Goal: Check status

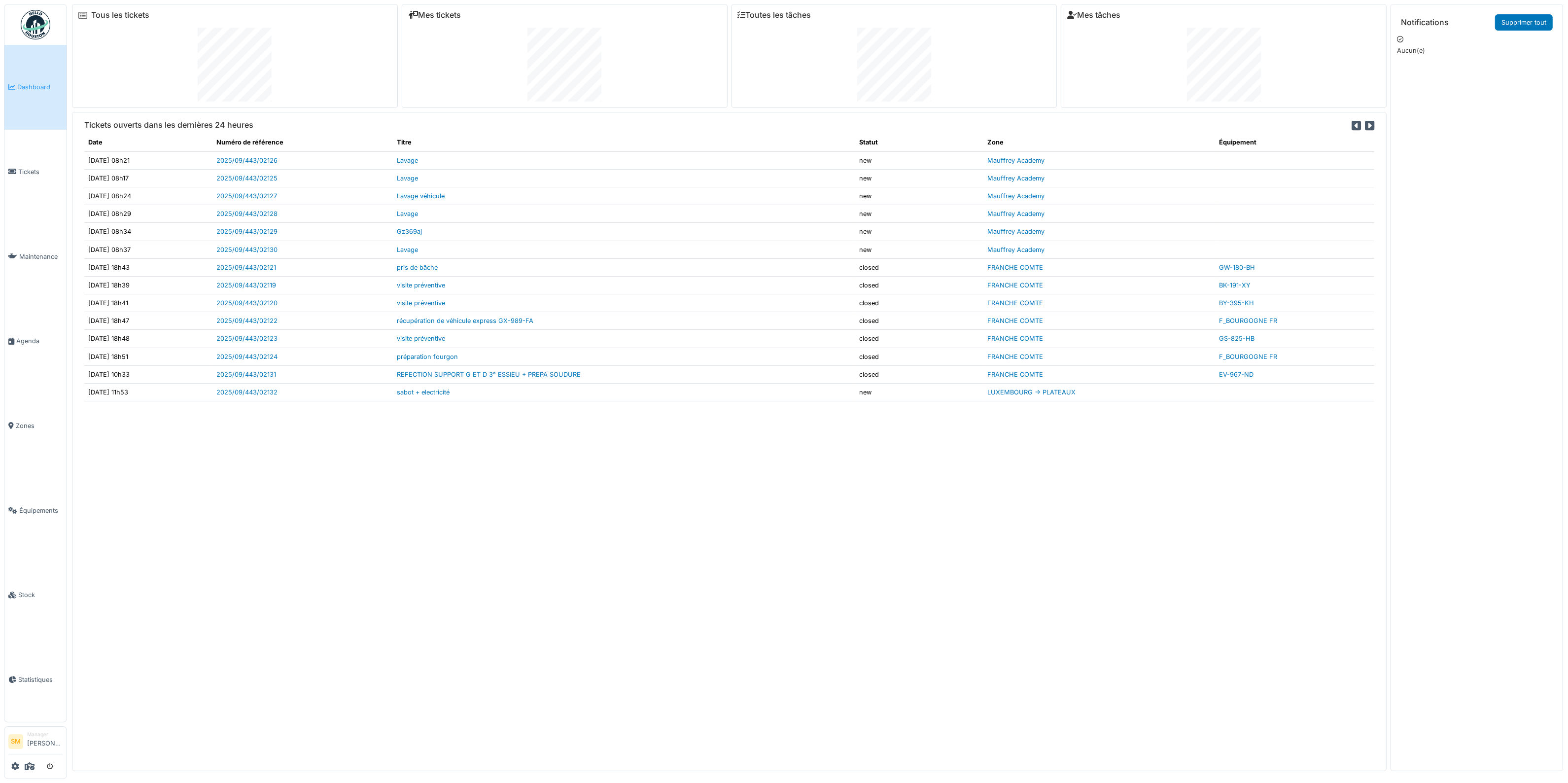
click at [30, 18] on img at bounding box center [35, 24] width 30 height 30
click at [272, 407] on link "2025/09/443/02133" at bounding box center [247, 410] width 61 height 7
